Goal: Check status

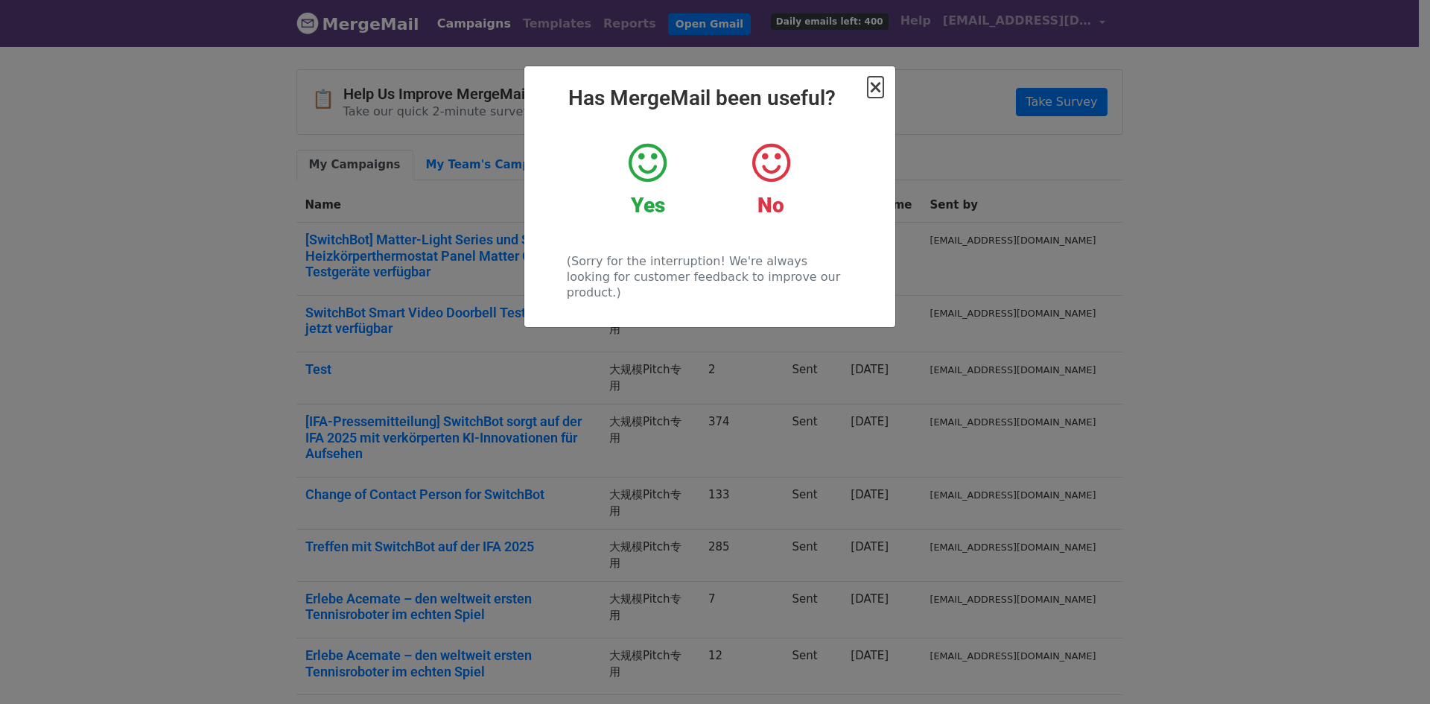
click at [872, 91] on span "×" at bounding box center [875, 87] width 15 height 21
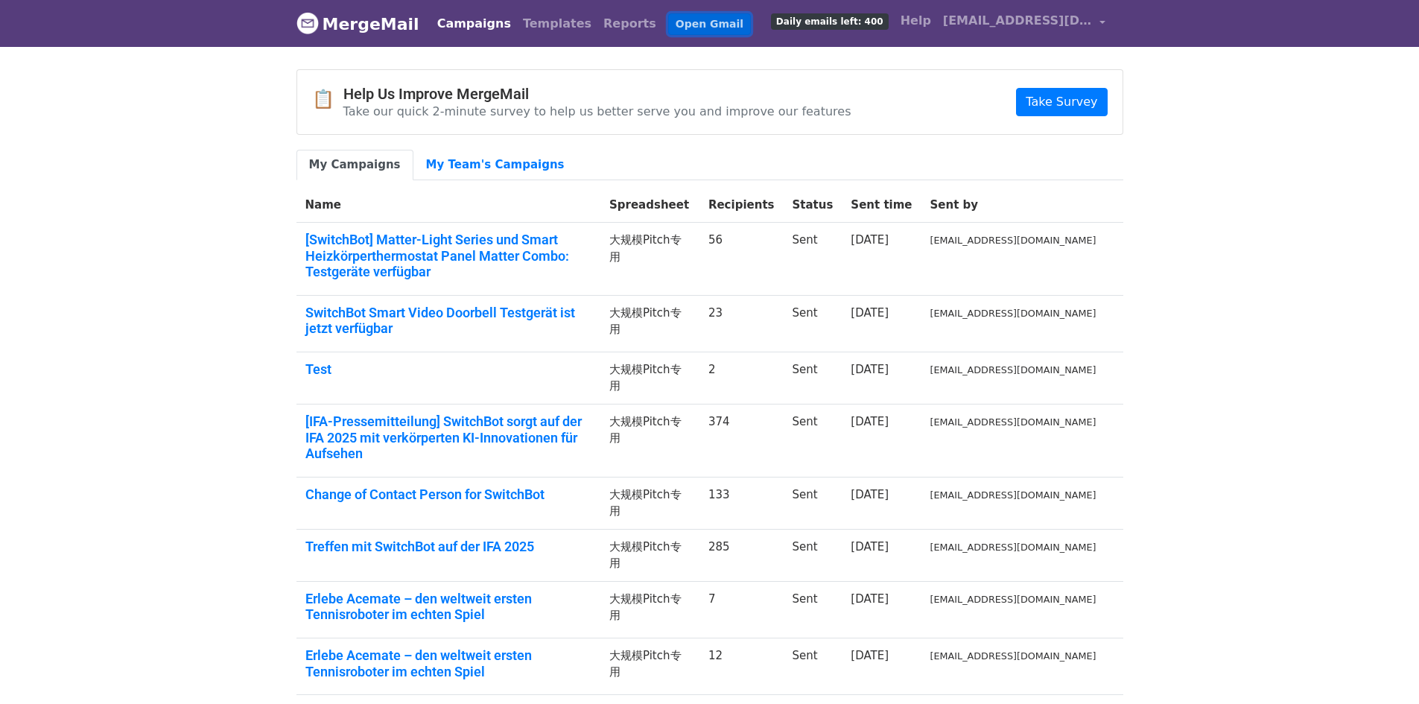
click at [668, 25] on link "Open Gmail" at bounding box center [709, 24] width 83 height 22
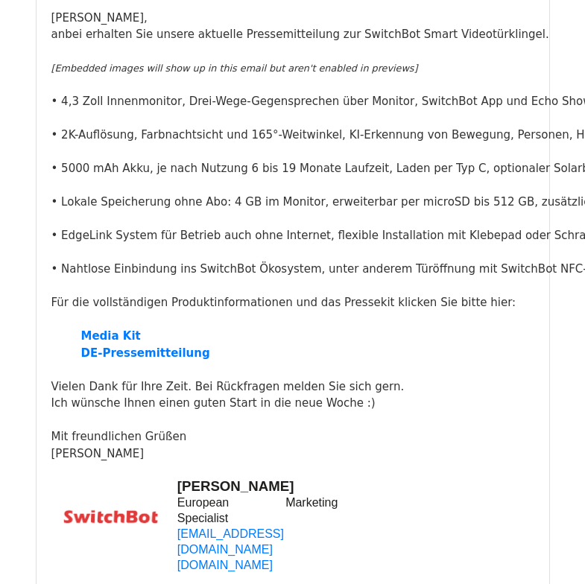
scroll to position [223, 0]
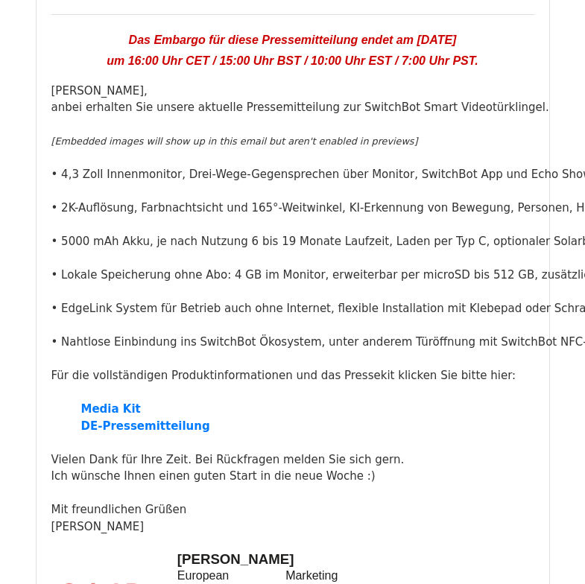
click at [276, 295] on div "​ [Embedded images will show up in this email but aren't enabled in previews] ​…" at bounding box center [292, 233] width 483 height 235
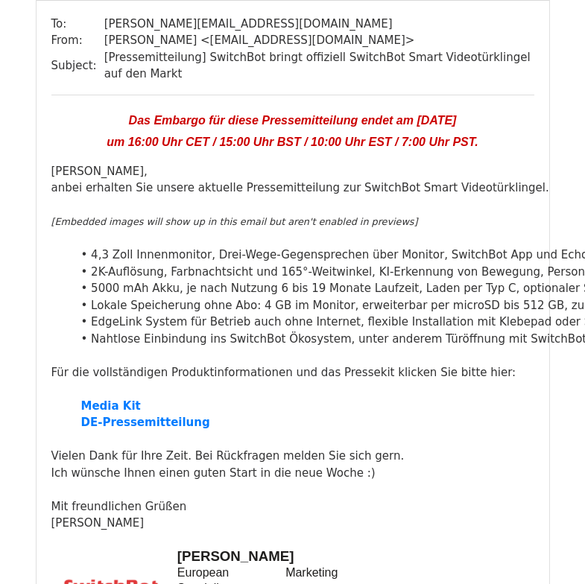
scroll to position [27092, 0]
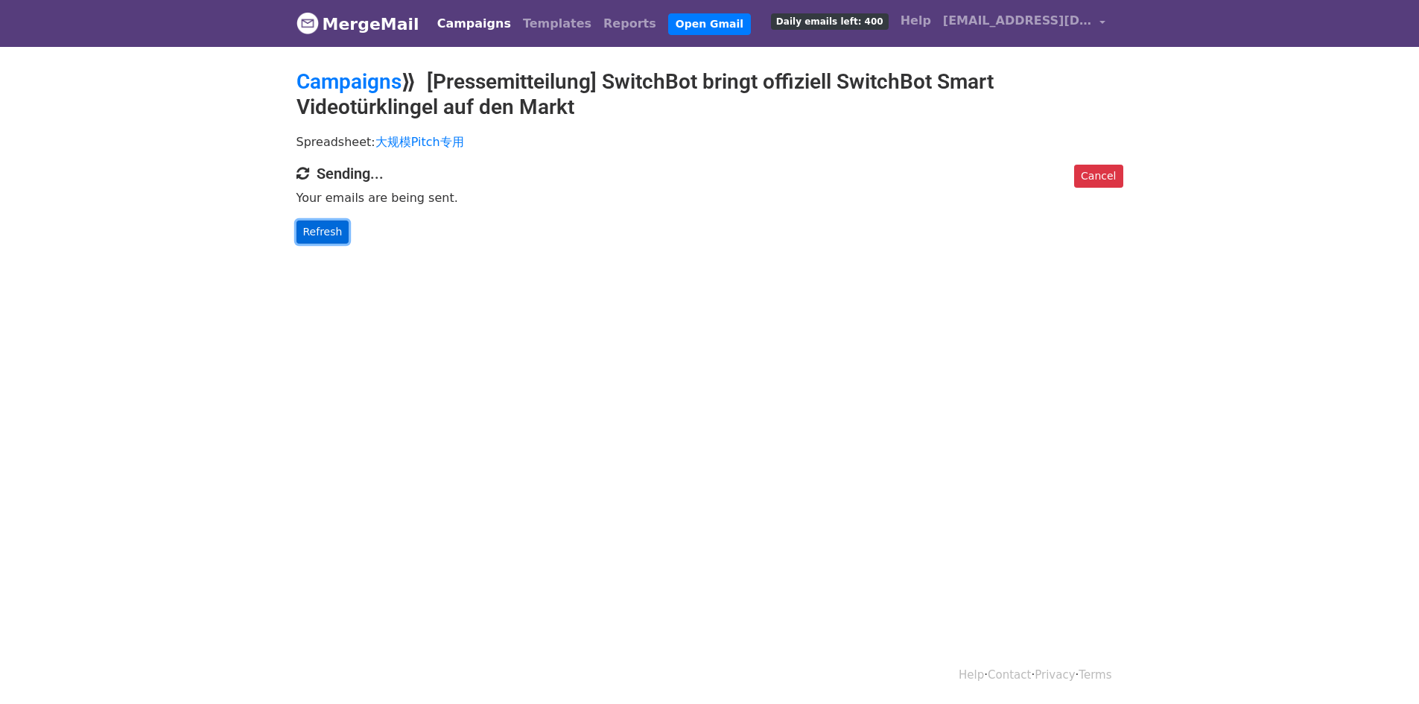
click at [325, 229] on link "Refresh" at bounding box center [322, 231] width 53 height 23
click at [342, 231] on link "Refresh" at bounding box center [322, 231] width 53 height 23
click at [301, 171] on icon at bounding box center [302, 173] width 13 height 15
click at [320, 234] on link "Refresh" at bounding box center [322, 231] width 53 height 23
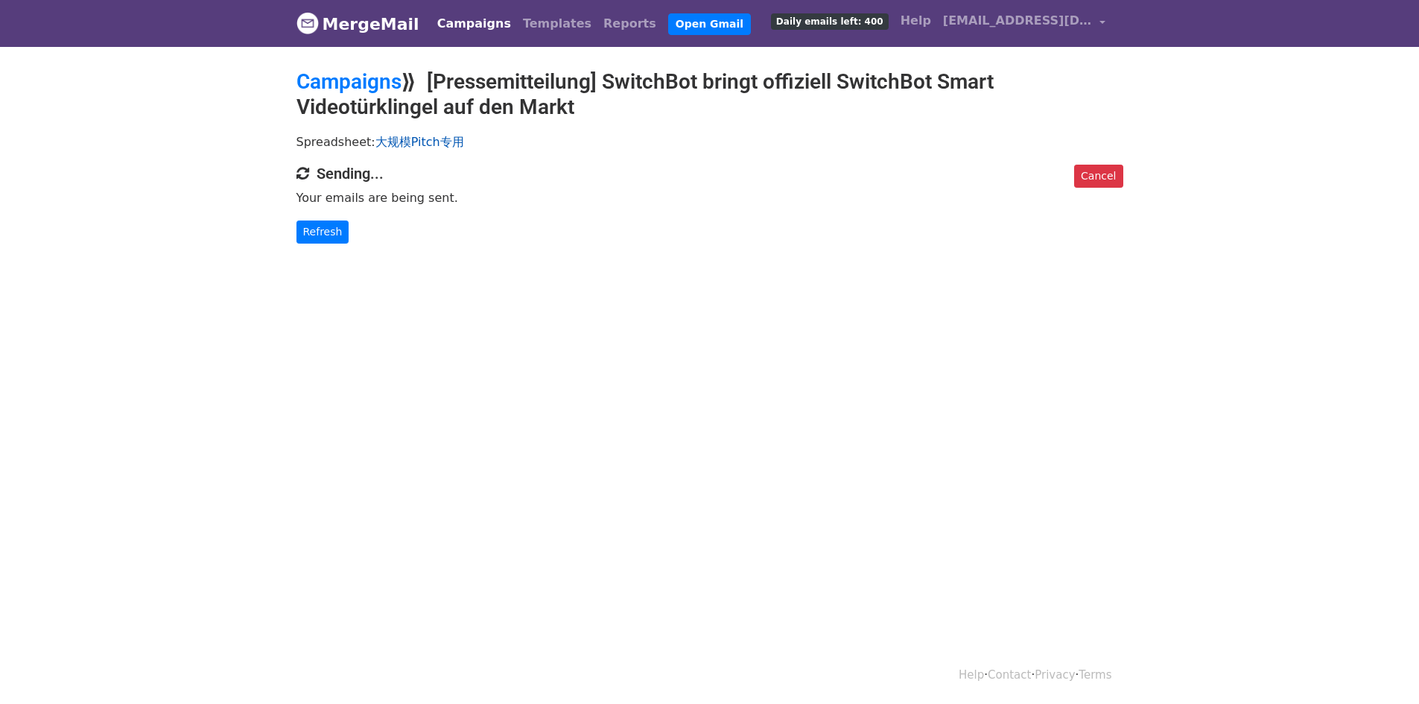
click at [395, 144] on link "大规模Pitch专用" at bounding box center [419, 142] width 89 height 14
click at [324, 233] on link "Refresh" at bounding box center [322, 231] width 53 height 23
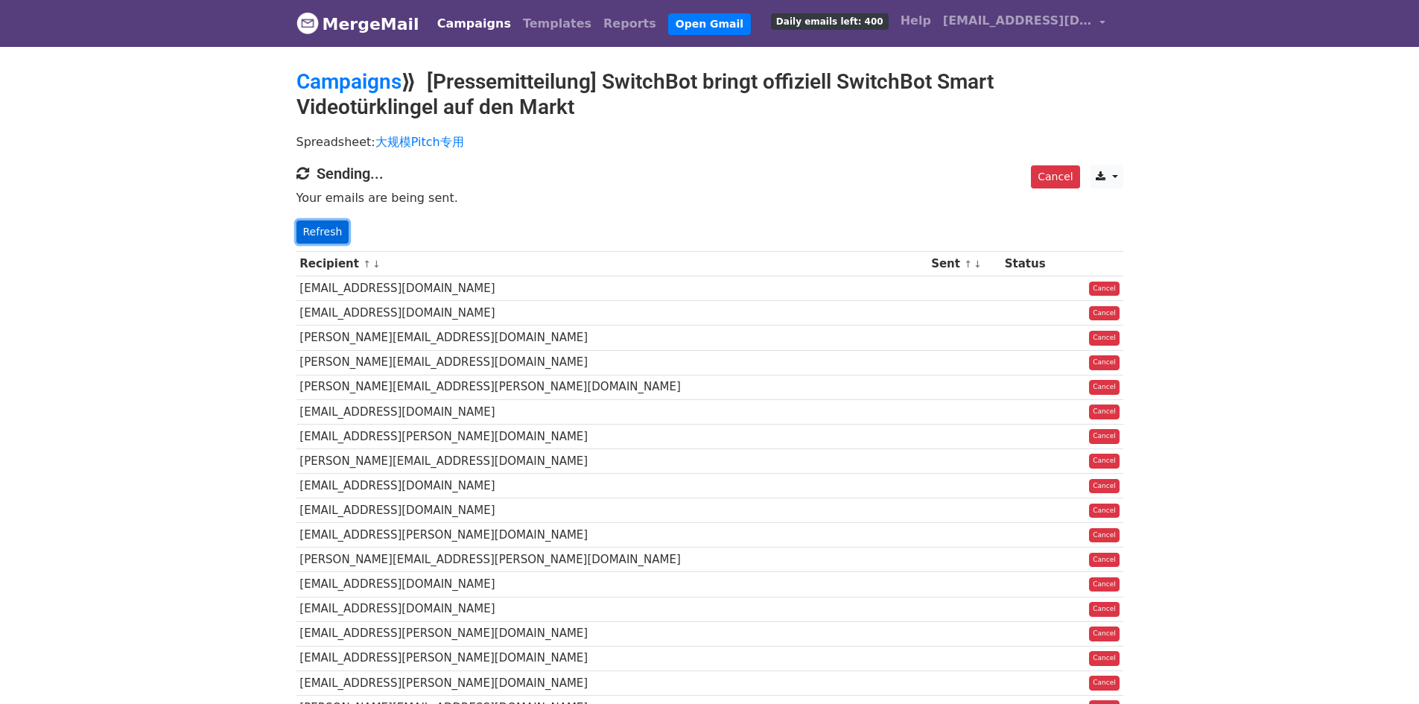
click at [307, 232] on link "Refresh" at bounding box center [322, 231] width 53 height 23
